Goal: Task Accomplishment & Management: Use online tool/utility

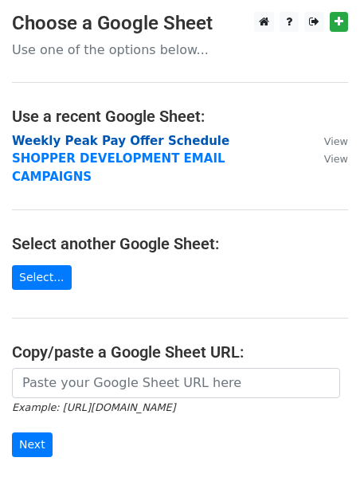
click at [131, 144] on strong "Weekly Peak Pay Offer Schedule" at bounding box center [120, 141] width 217 height 14
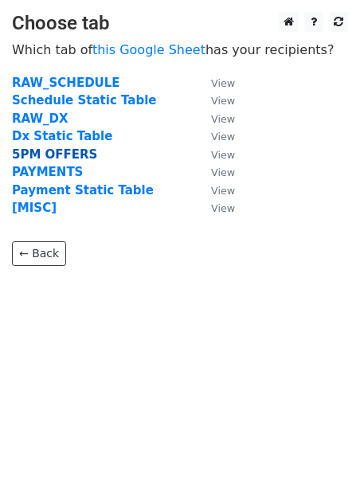
click at [45, 155] on strong "5PM OFFERS" at bounding box center [54, 154] width 85 height 14
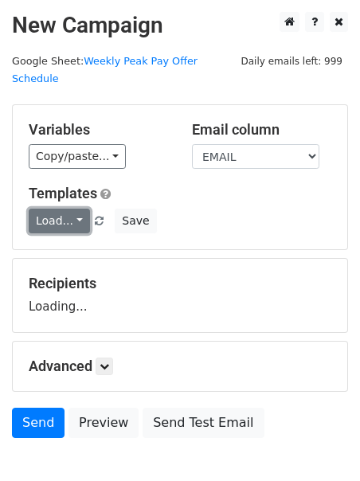
click at [49, 211] on link "Load..." at bounding box center [59, 221] width 61 height 25
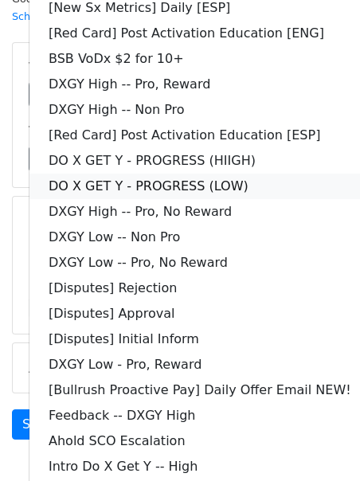
scroll to position [138, 0]
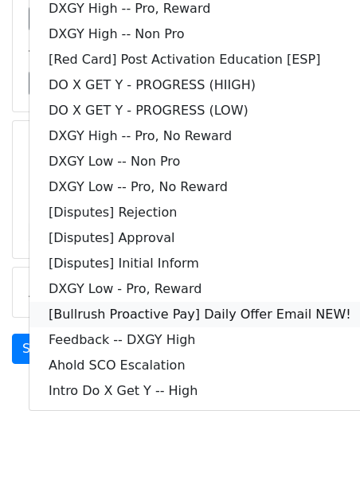
click at [74, 303] on link "[Bullrush Proactive Pay] Daily Offer Email NEW!" at bounding box center [199, 314] width 341 height 25
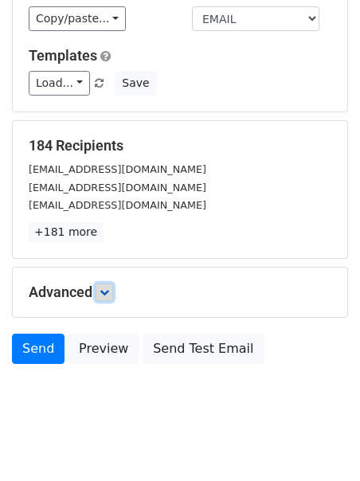
click at [113, 284] on link at bounding box center [105, 293] width 18 height 18
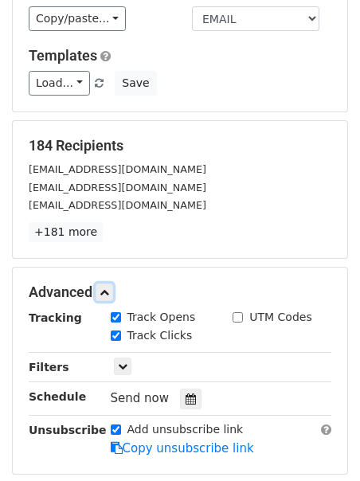
scroll to position [190, 0]
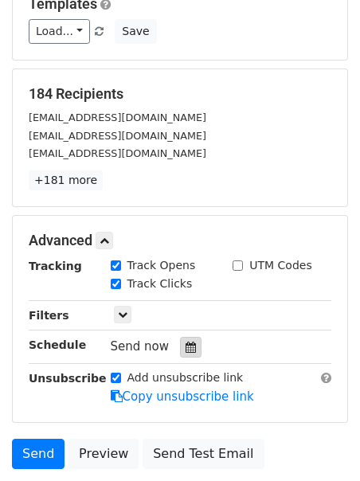
click at [188, 342] on icon at bounding box center [191, 347] width 10 height 11
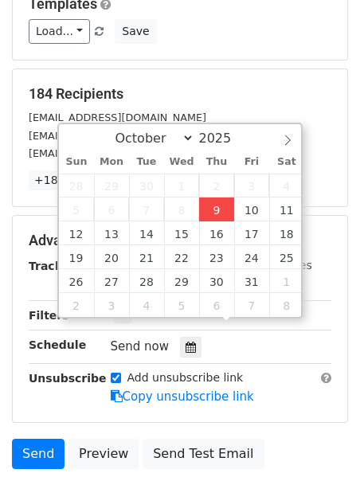
type input "2025-10-09 12:00"
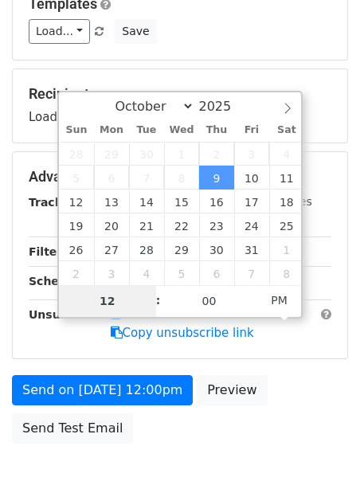
type input "2"
type input "2025-10-09 14:00"
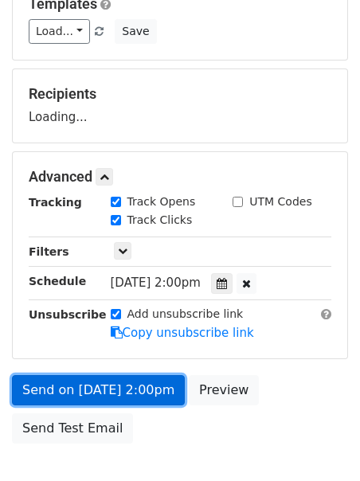
click at [45, 375] on link "Send on Oct 9 at 2:00pm" at bounding box center [98, 390] width 173 height 30
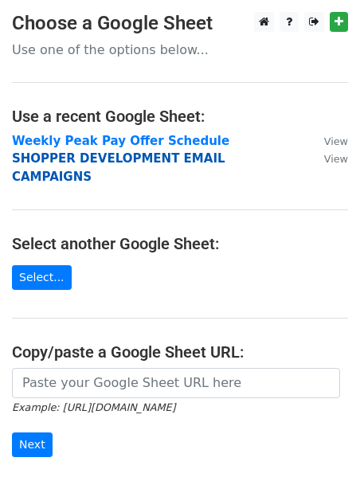
click at [19, 161] on strong "SHOPPER DEVELOPMENT EMAIL CAMPAIGNS" at bounding box center [118, 167] width 213 height 33
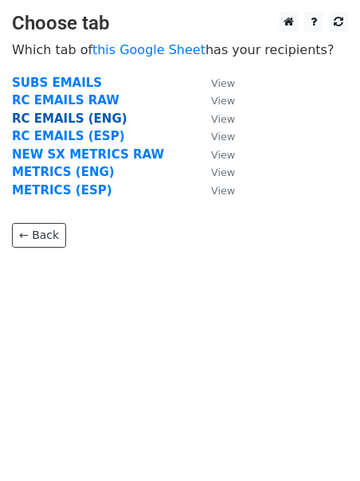
click at [53, 114] on strong "RC EMAILS (ENG)" at bounding box center [69, 118] width 115 height 14
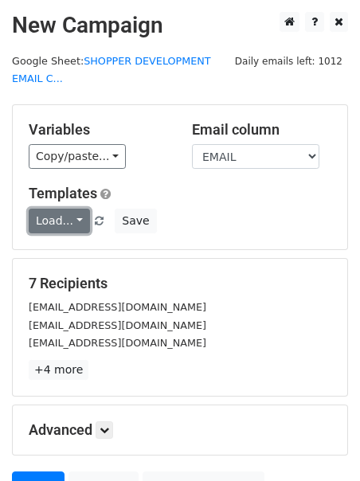
click at [39, 213] on link "Load..." at bounding box center [59, 221] width 61 height 25
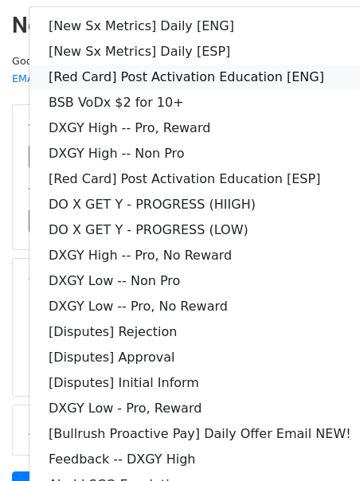
click at [106, 79] on link "[Red Card] Post Activation Education [ENG]" at bounding box center [199, 77] width 341 height 25
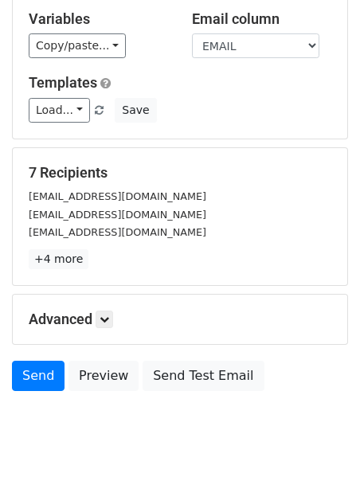
scroll to position [155, 0]
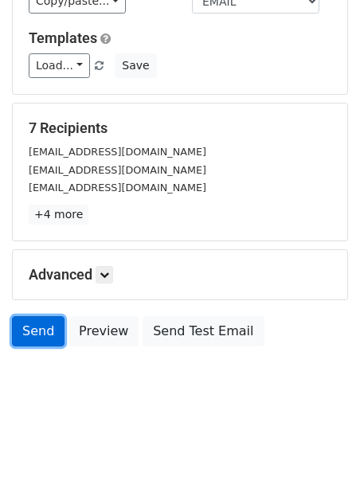
click at [47, 332] on link "Send" at bounding box center [38, 331] width 53 height 30
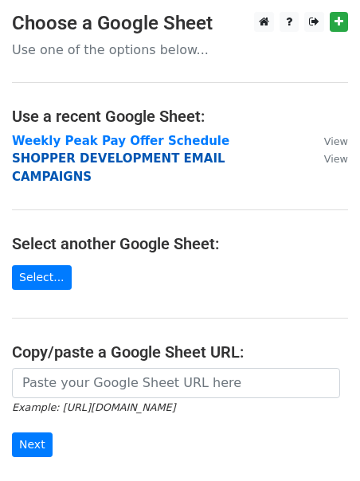
click at [72, 158] on strong "SHOPPER DEVELOPMENT EMAIL CAMPAIGNS" at bounding box center [118, 167] width 213 height 33
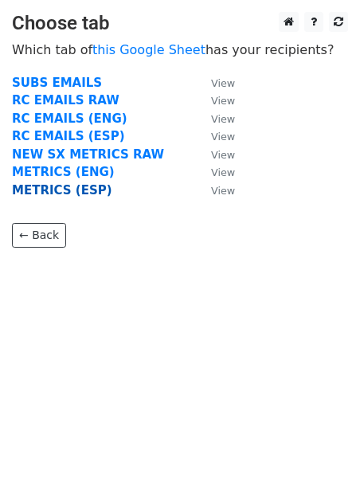
click at [54, 195] on strong "METRICS (ESP)" at bounding box center [62, 190] width 100 height 14
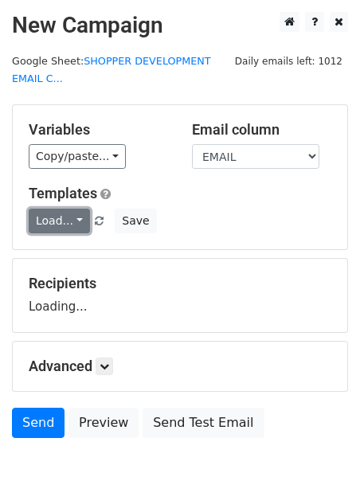
click at [53, 217] on link "Load..." at bounding box center [59, 221] width 61 height 25
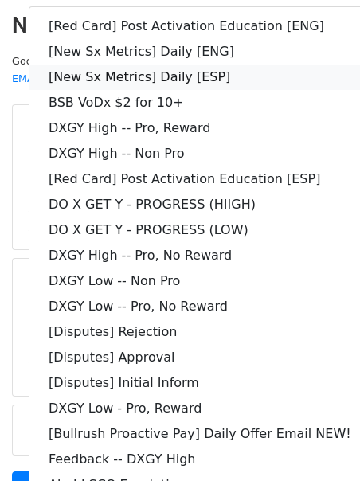
click at [116, 77] on link "[New Sx Metrics] Daily [ESP]" at bounding box center [199, 77] width 341 height 25
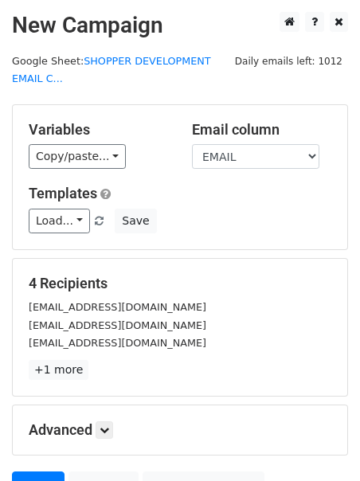
scroll to position [155, 0]
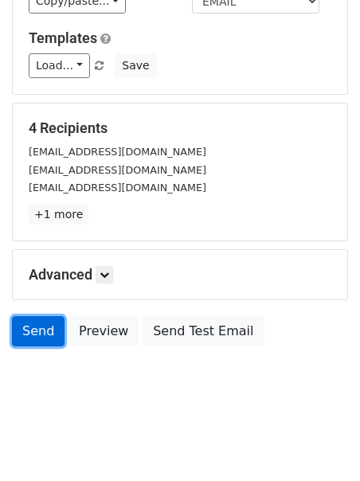
click at [49, 328] on link "Send" at bounding box center [38, 331] width 53 height 30
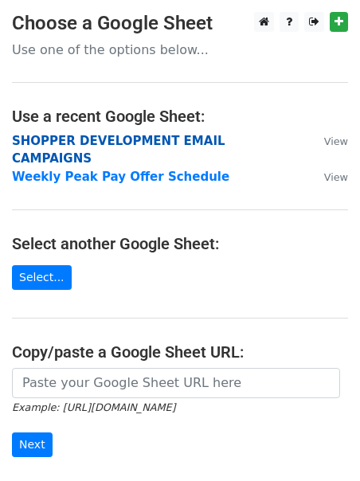
click at [84, 140] on strong "SHOPPER DEVELOPMENT EMAIL CAMPAIGNS" at bounding box center [118, 150] width 213 height 33
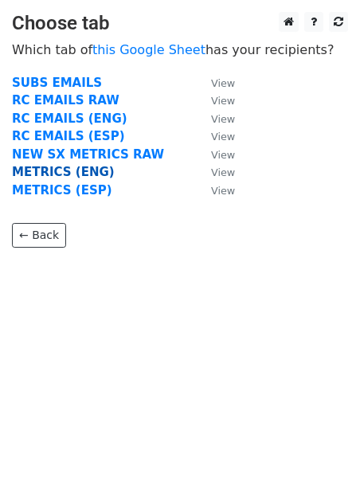
click at [50, 173] on strong "METRICS (ENG)" at bounding box center [63, 172] width 103 height 14
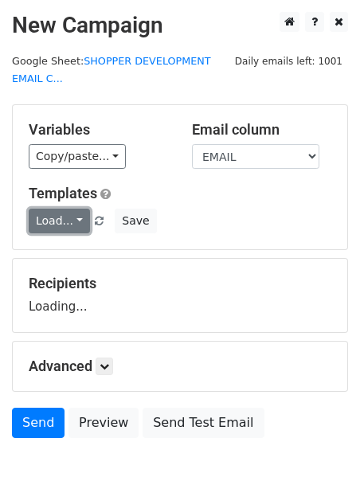
click at [38, 216] on link "Load..." at bounding box center [59, 221] width 61 height 25
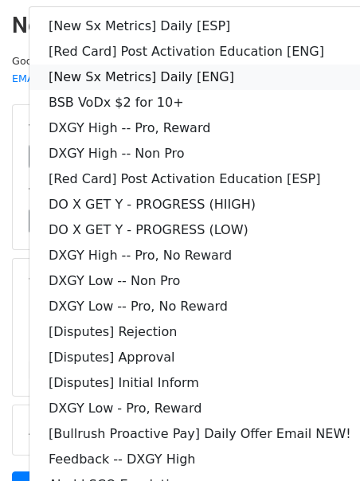
click at [92, 76] on link "[New Sx Metrics] Daily [ENG]" at bounding box center [199, 77] width 341 height 25
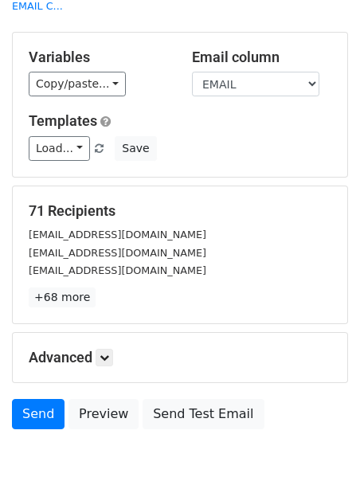
scroll to position [155, 0]
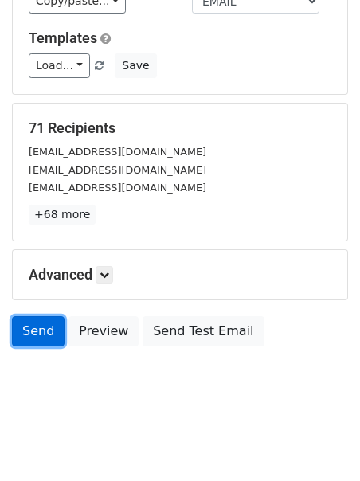
click at [27, 331] on link "Send" at bounding box center [38, 331] width 53 height 30
